Goal: Task Accomplishment & Management: Manage account settings

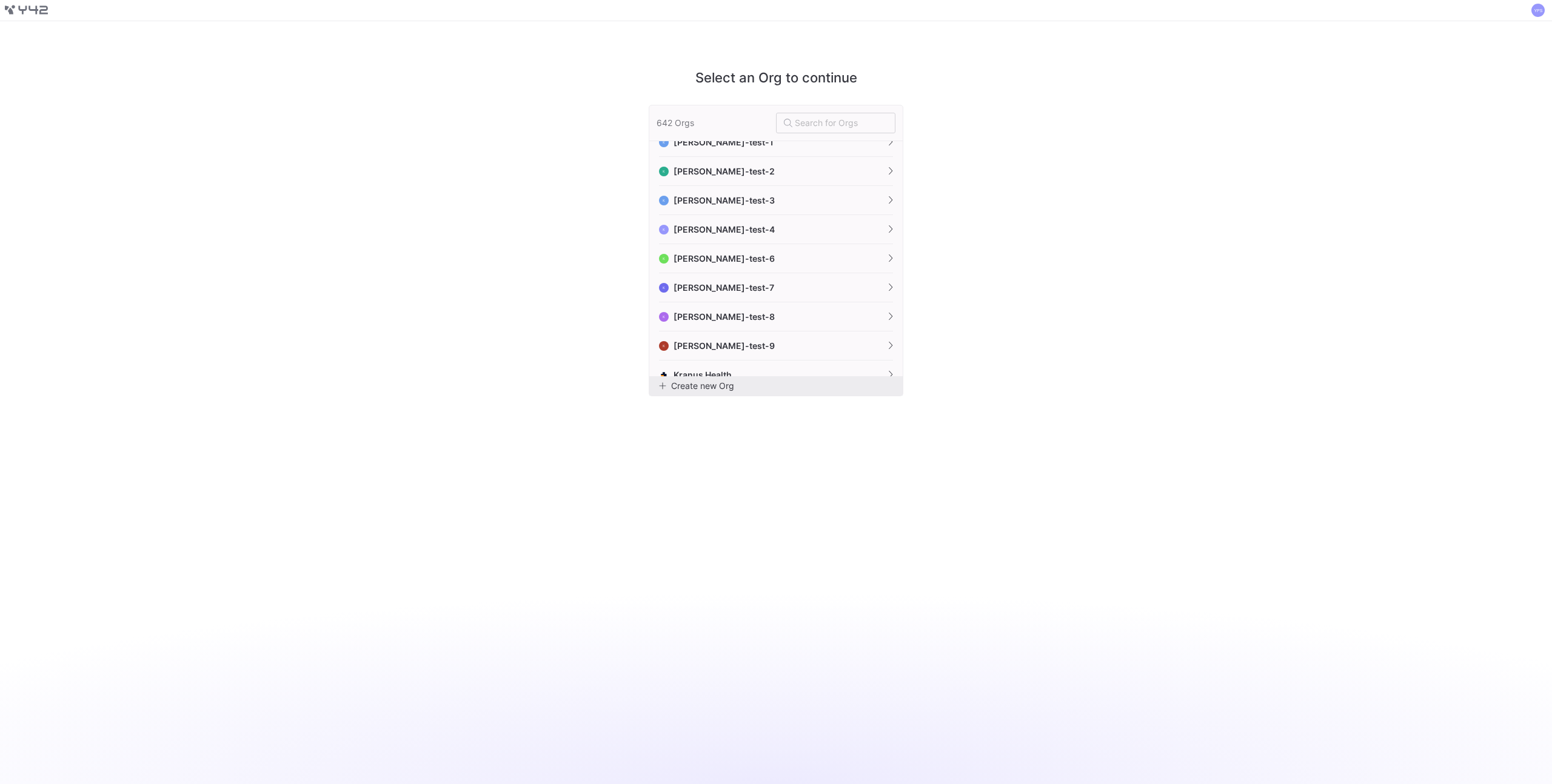
scroll to position [9061, 0]
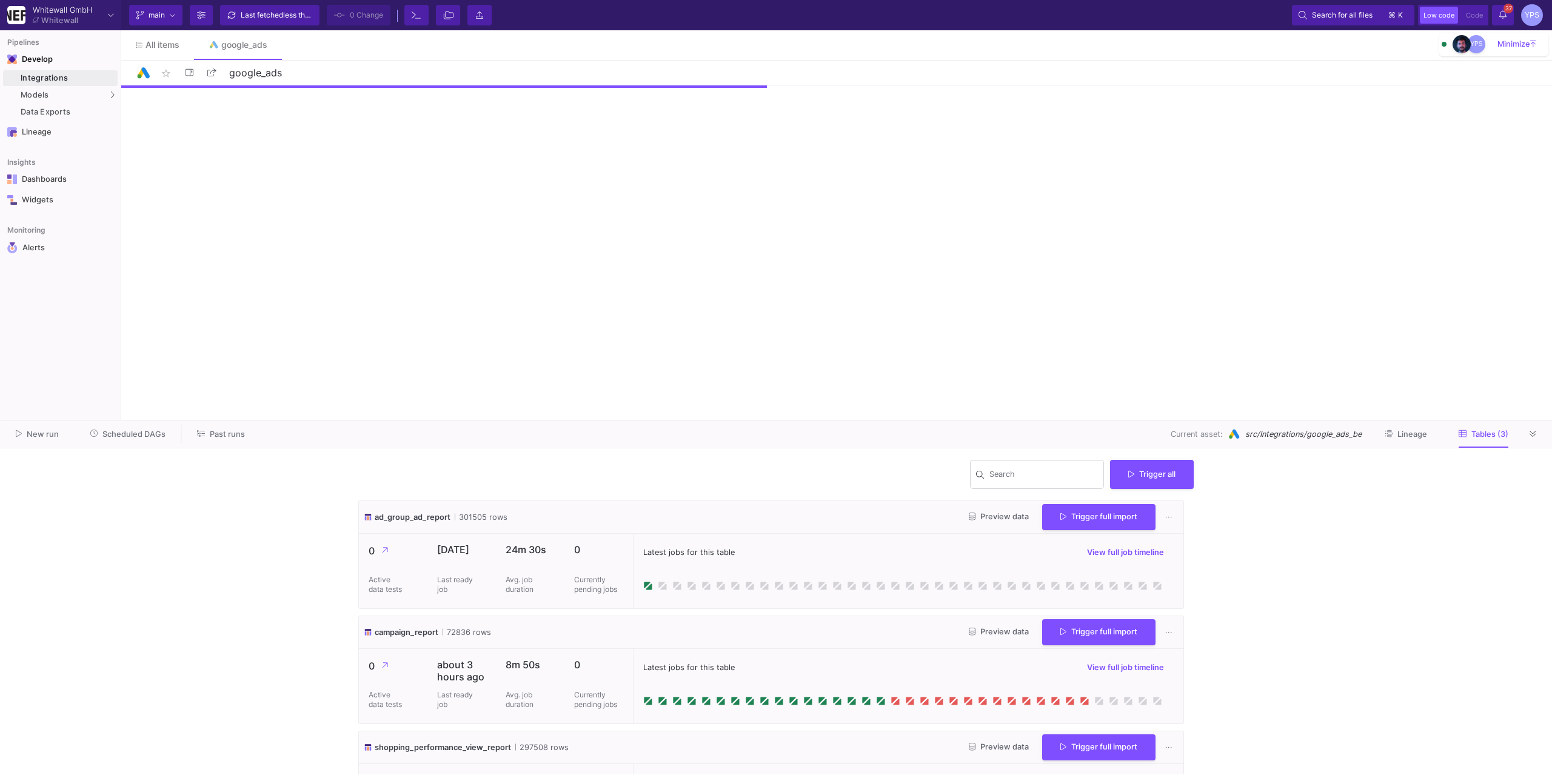
click at [77, 78] on div "Integrations" at bounding box center [67, 78] width 94 height 10
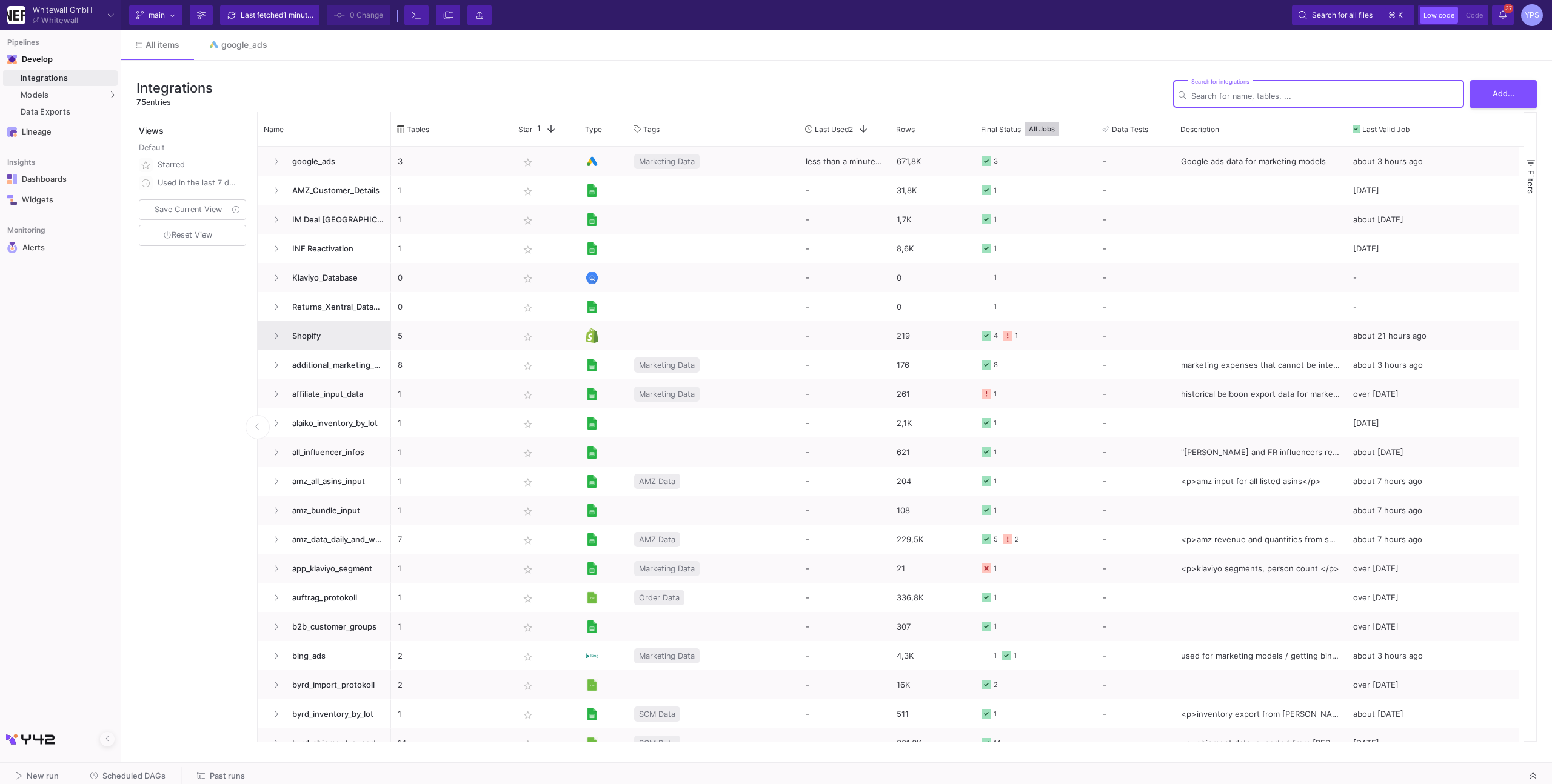
click at [308, 333] on span "Shopify" at bounding box center [335, 336] width 100 height 29
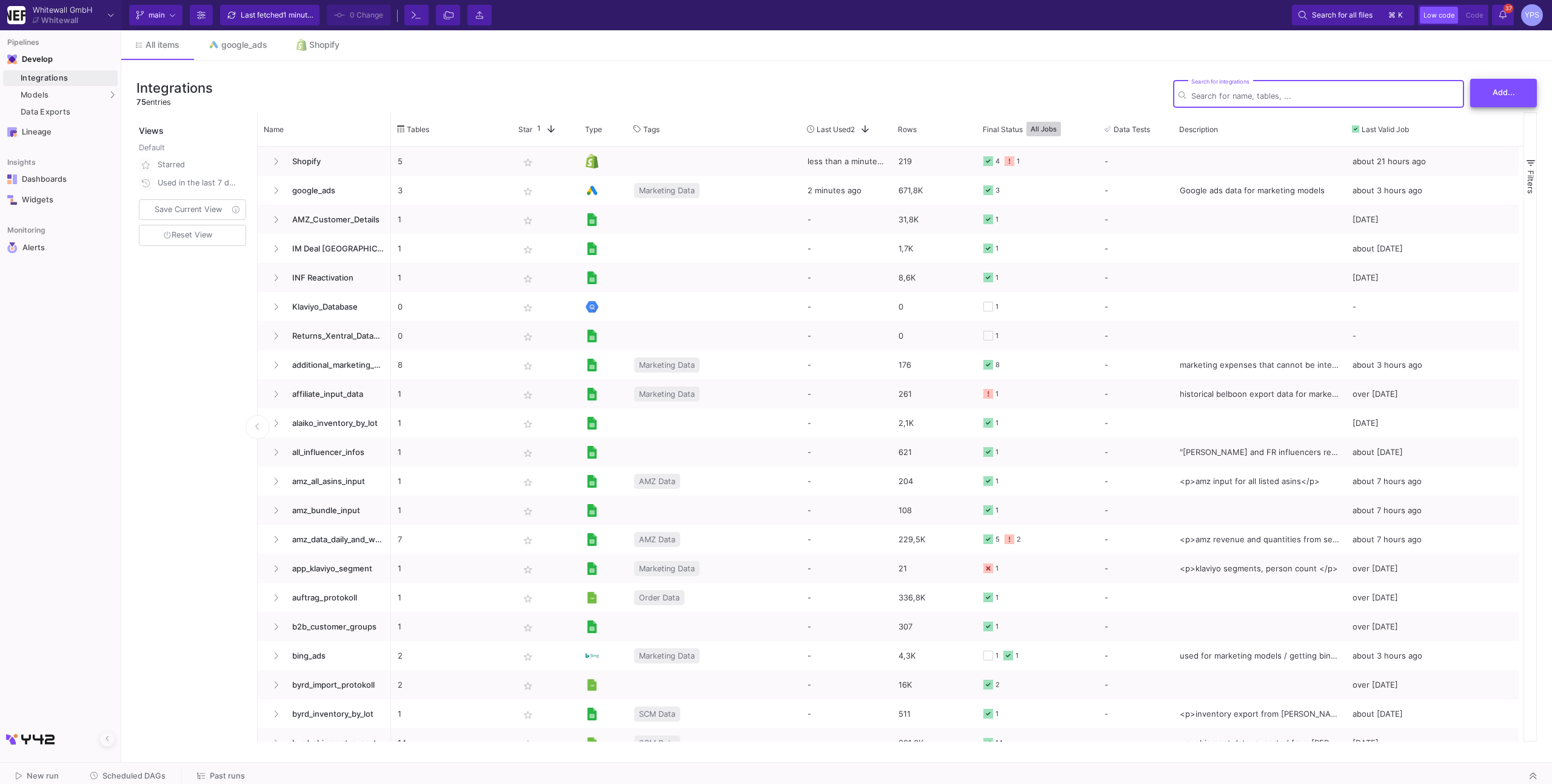
click at [1491, 95] on button "Add..." at bounding box center [1503, 93] width 67 height 29
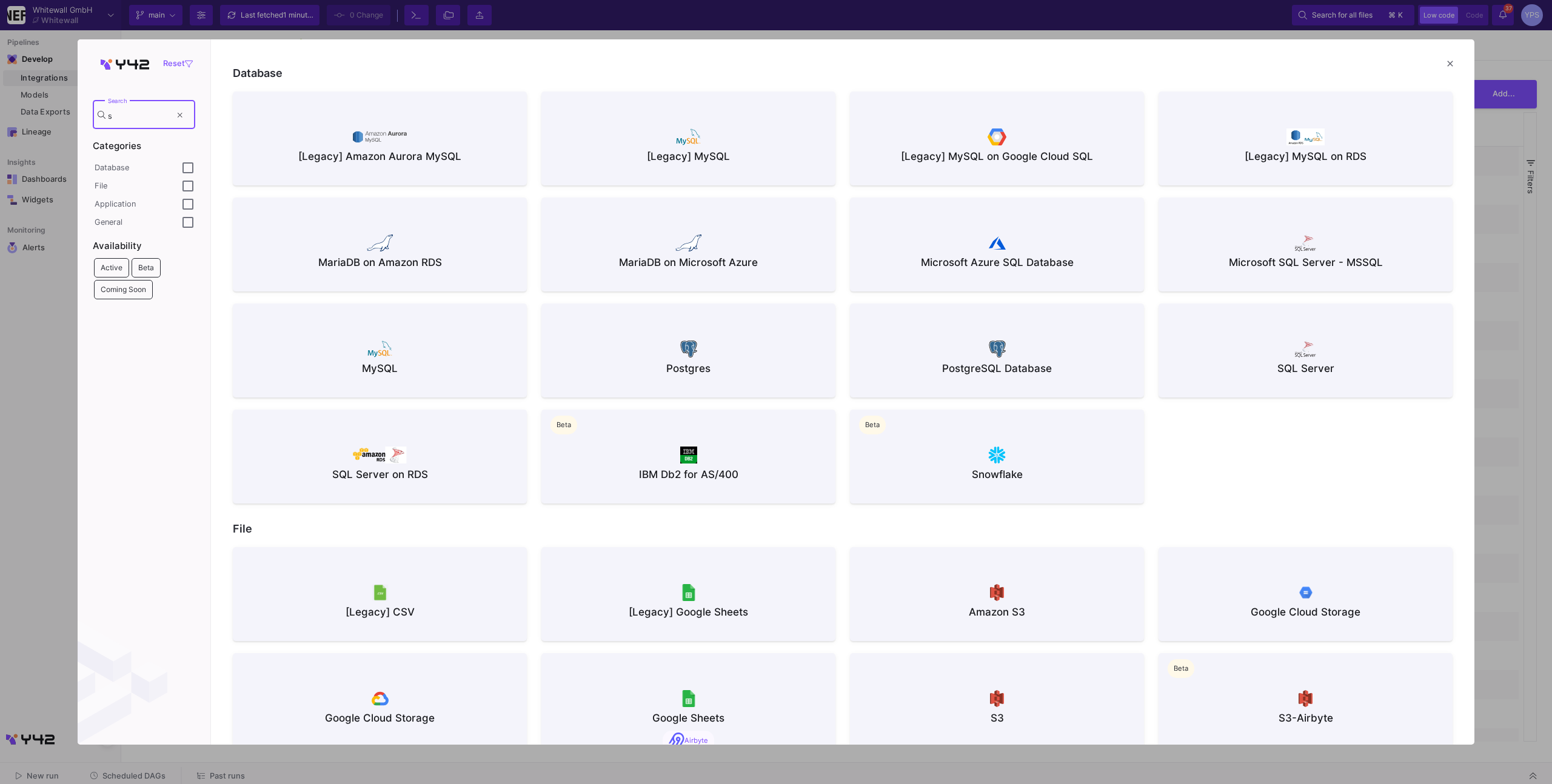
type input "sh"
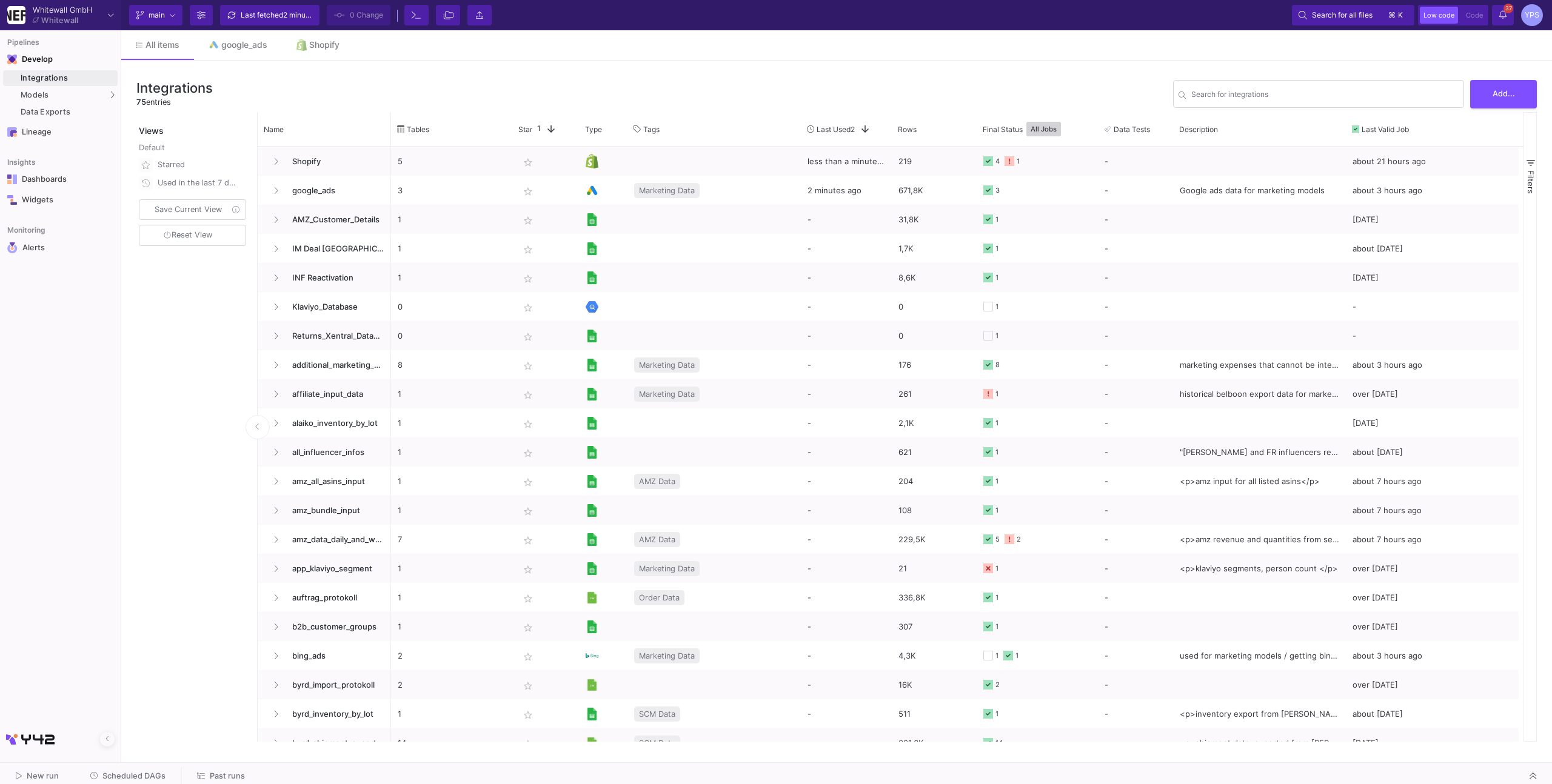
click at [1533, 19] on div "YPS" at bounding box center [1532, 15] width 22 height 22
click at [1468, 139] on span "Sign out" at bounding box center [1466, 142] width 132 height 19
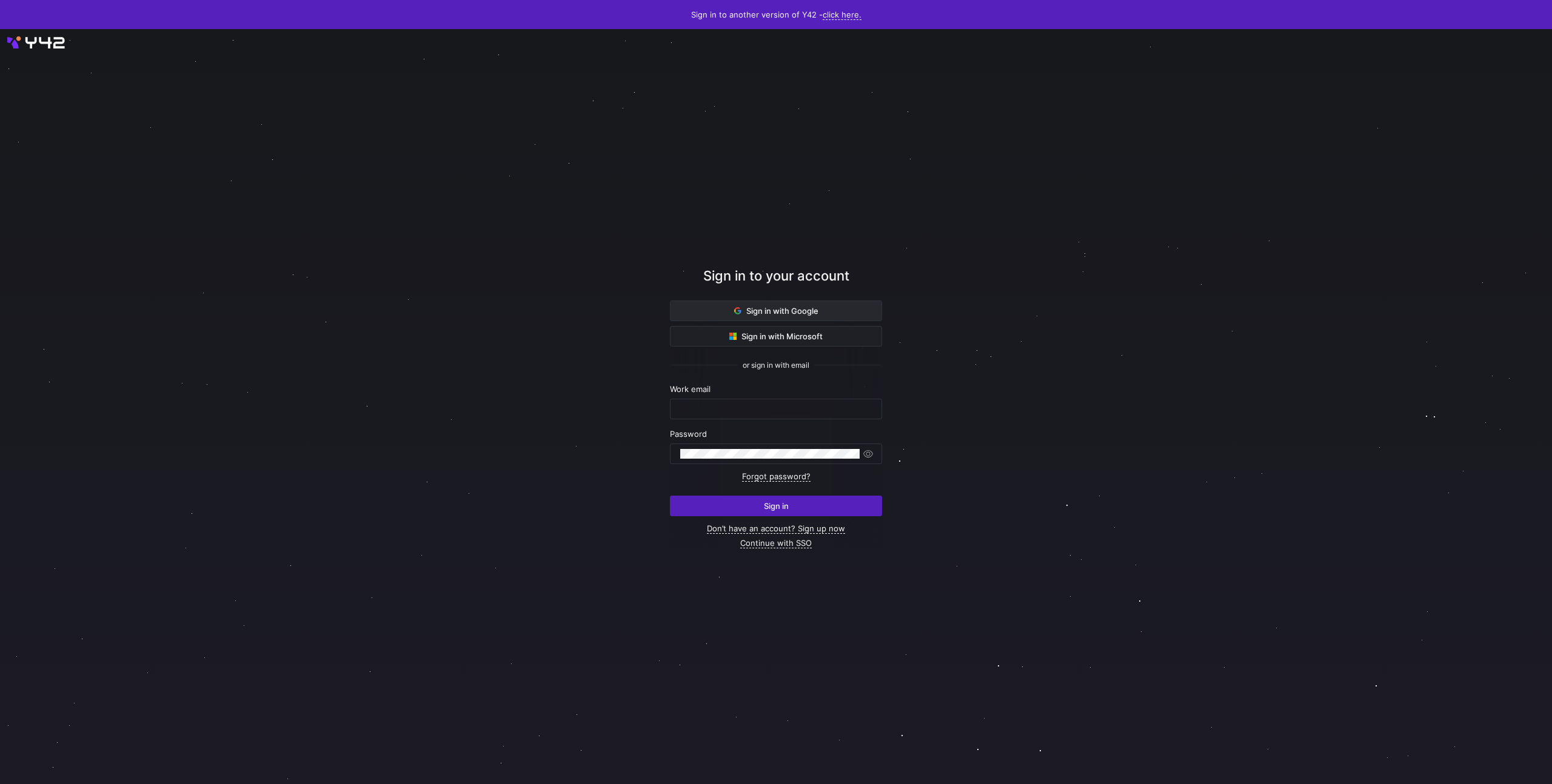
click at [770, 314] on span "Sign in with Google" at bounding box center [776, 311] width 84 height 10
